Goal: Information Seeking & Learning: Learn about a topic

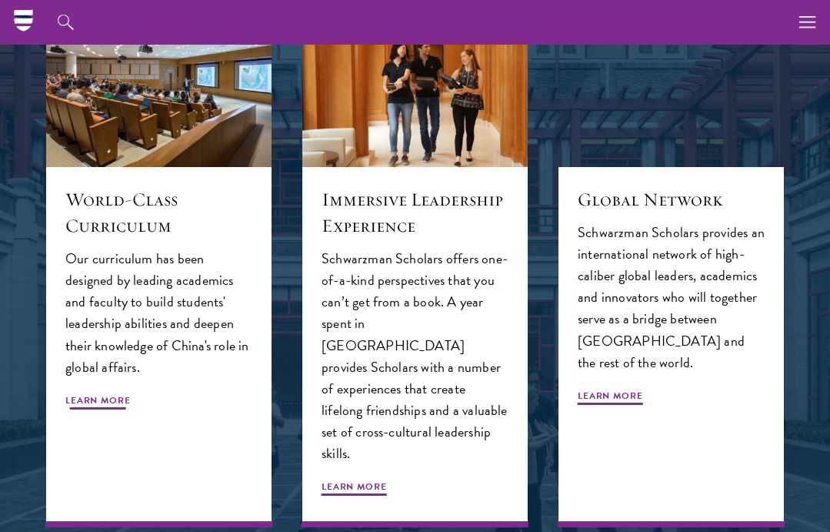
scroll to position [1415, 0]
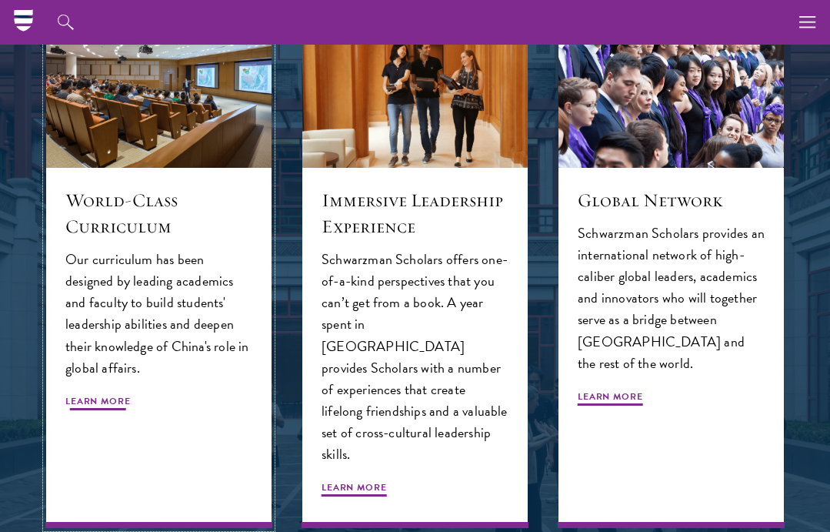
click at [92, 387] on div "World-Class Curriculum Our curriculum has been designed by leading academics an…" at bounding box center [158, 348] width 225 height 360
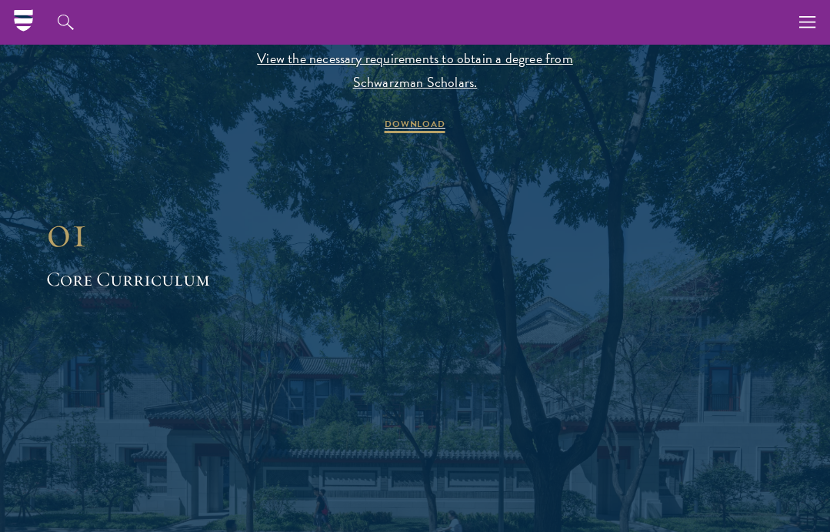
scroll to position [1633, 0]
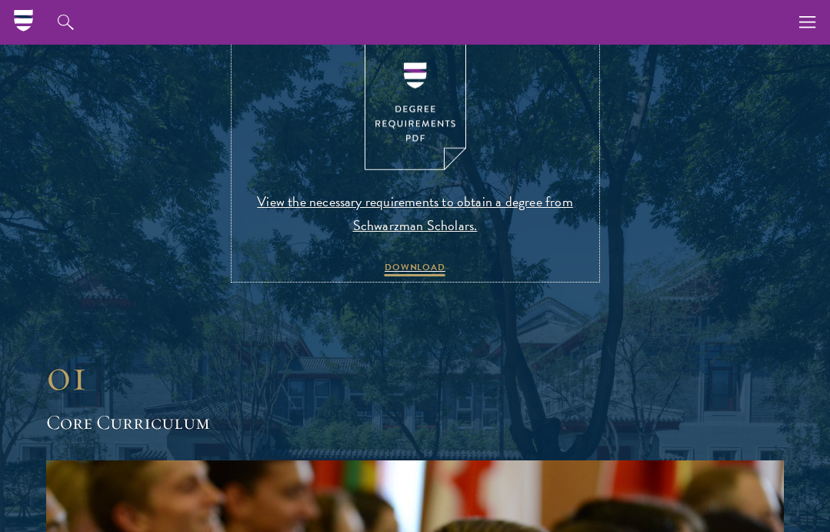
click at [410, 128] on img at bounding box center [416, 105] width 102 height 132
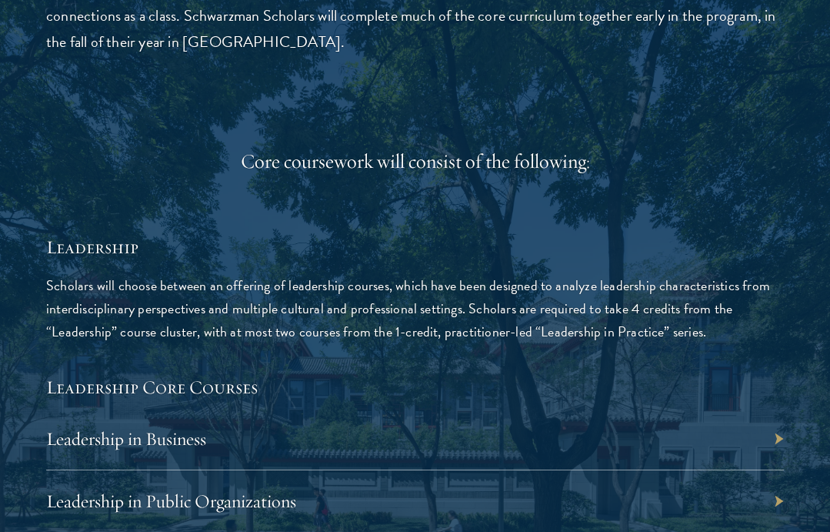
scroll to position [2754, 0]
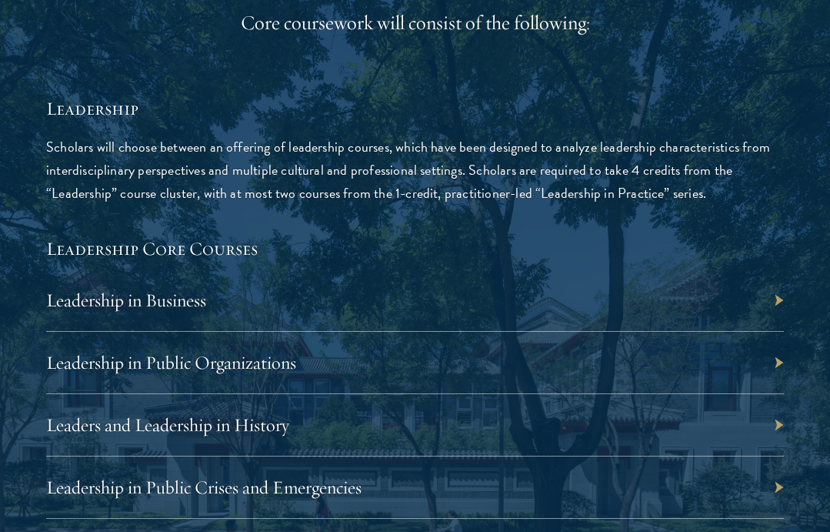
scroll to position [2867, 0]
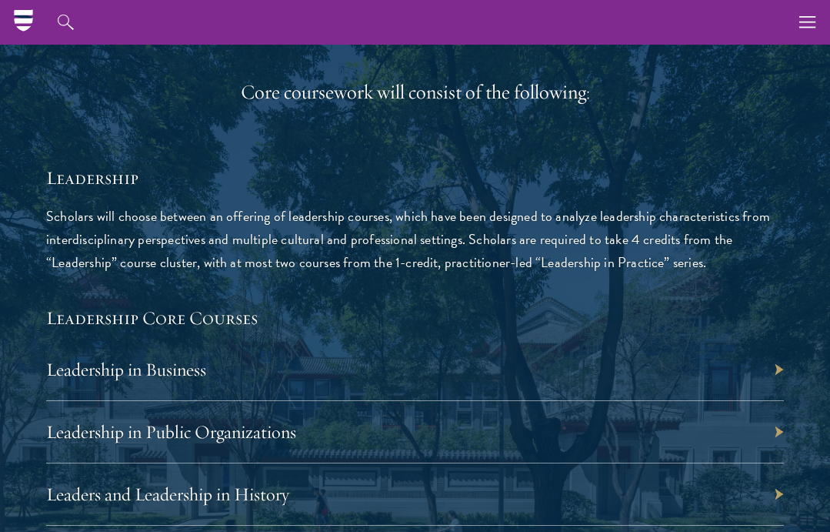
scroll to position [2769, 0]
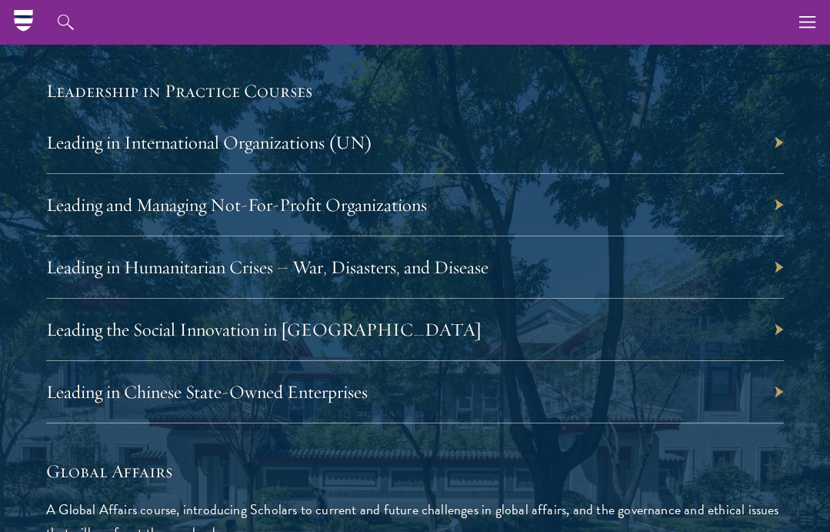
scroll to position [3604, 0]
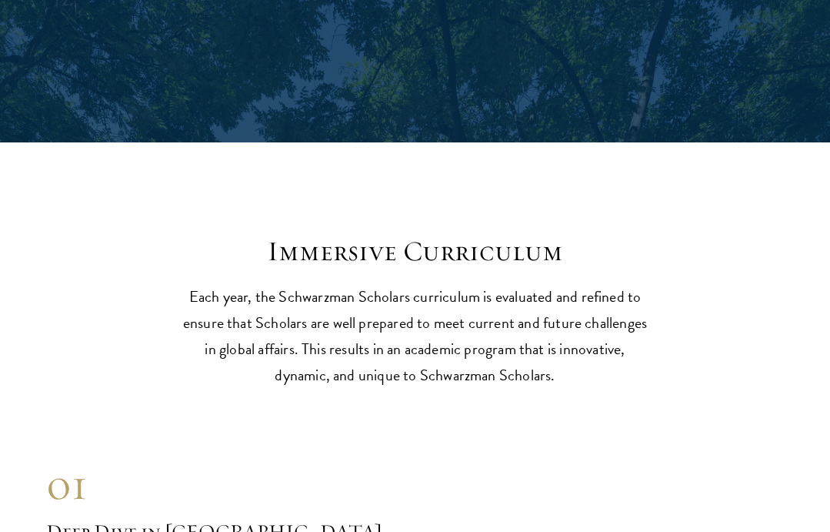
scroll to position [7207, 0]
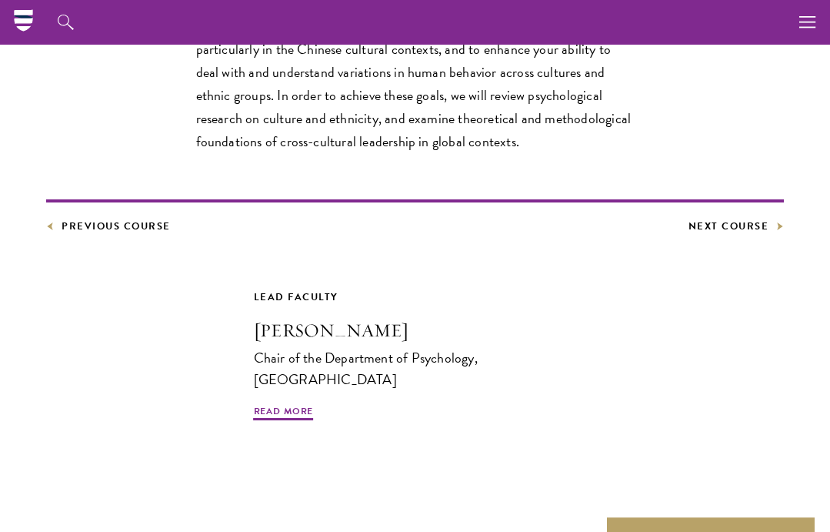
scroll to position [388, 0]
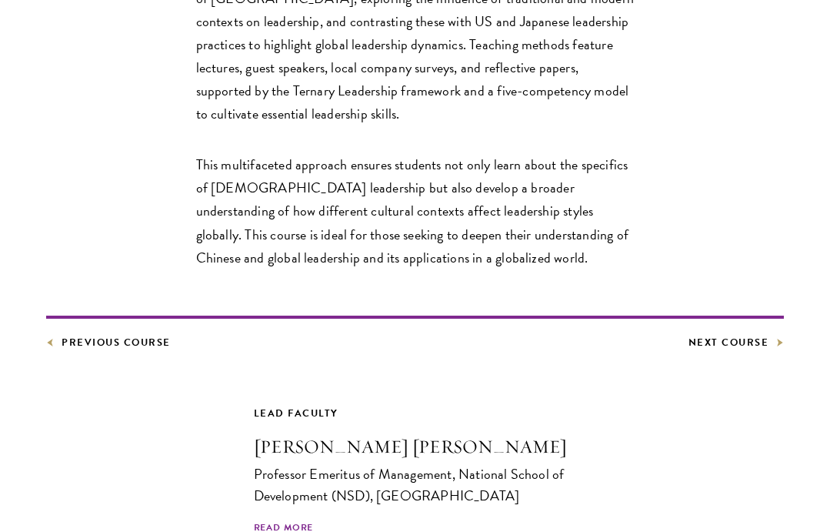
scroll to position [874, 0]
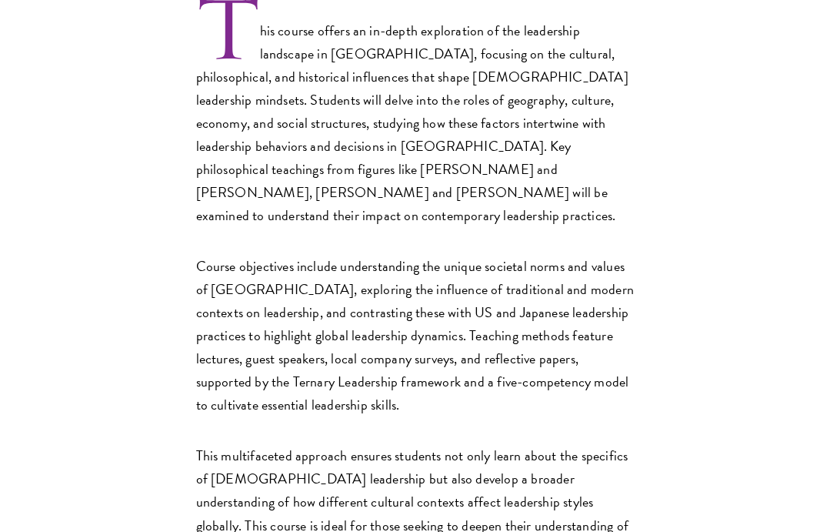
scroll to position [666, 0]
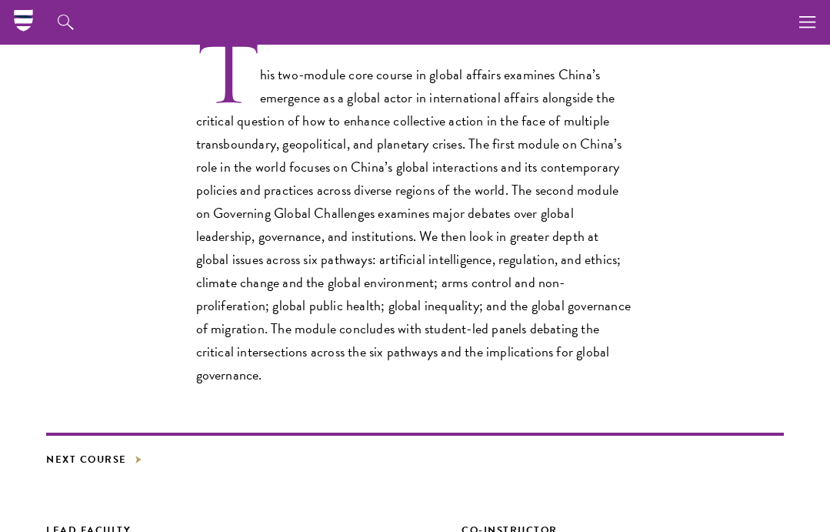
scroll to position [429, 0]
